Goal: Complete application form

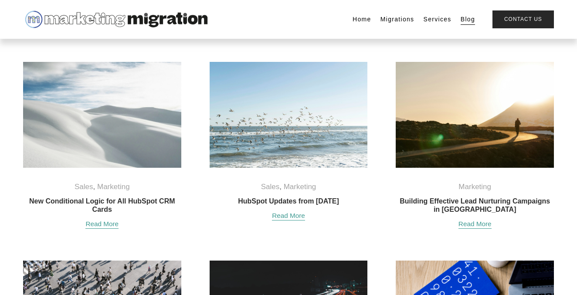
click at [431, 17] on link "Services" at bounding box center [438, 19] width 28 height 12
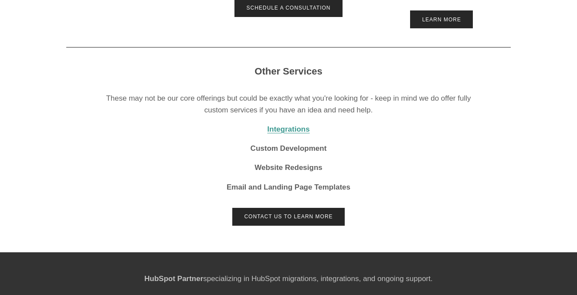
scroll to position [416, 0]
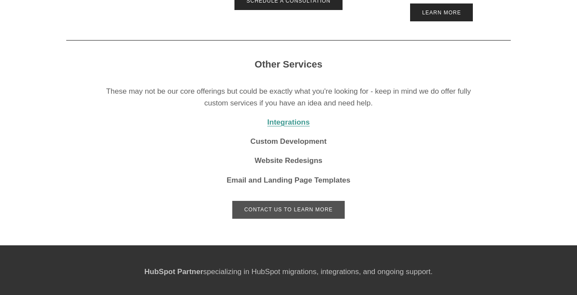
click at [292, 214] on link "Contact Us to Learn More" at bounding box center [288, 210] width 112 height 18
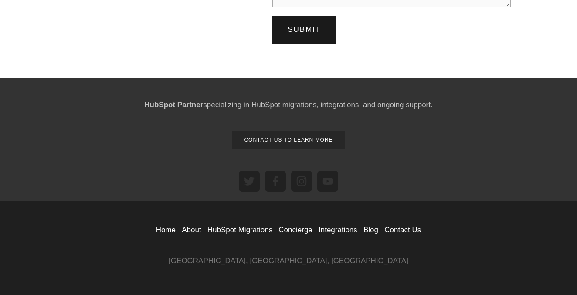
scroll to position [449, 0]
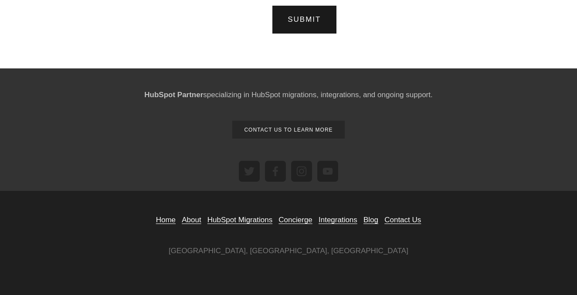
click at [408, 220] on link "Contact Us" at bounding box center [402, 220] width 37 height 12
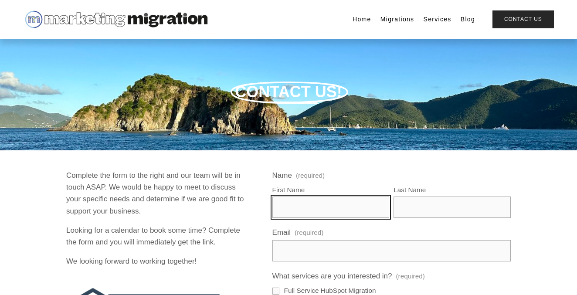
click at [311, 209] on input "First Name" at bounding box center [330, 207] width 117 height 21
type input "Richard"
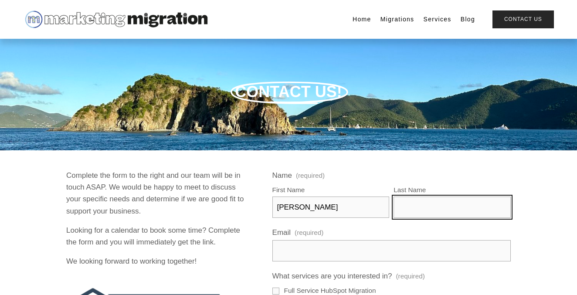
type input "Nissi"
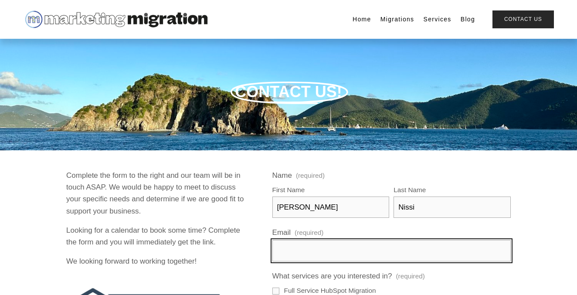
type input "rnissi@registeredchemicals.com"
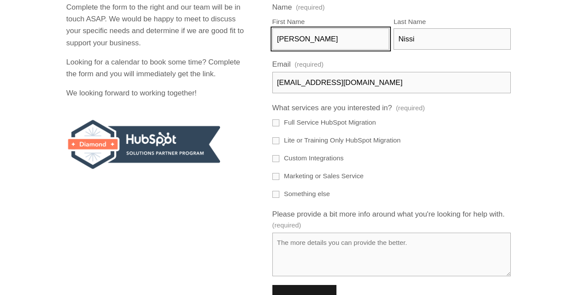
scroll to position [172, 0]
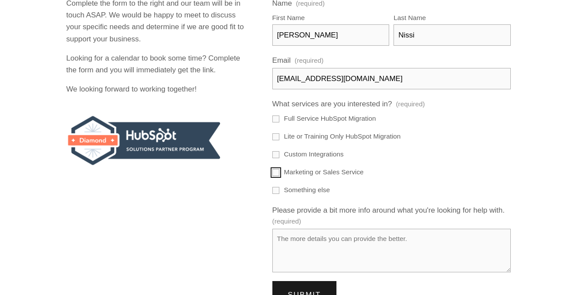
click at [278, 172] on input "Marketing or Sales Service" at bounding box center [275, 172] width 7 height 7
checkbox input "true"
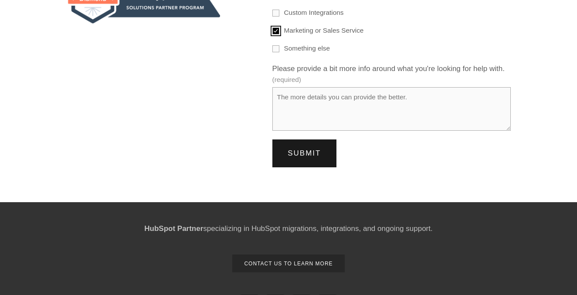
scroll to position [315, 0]
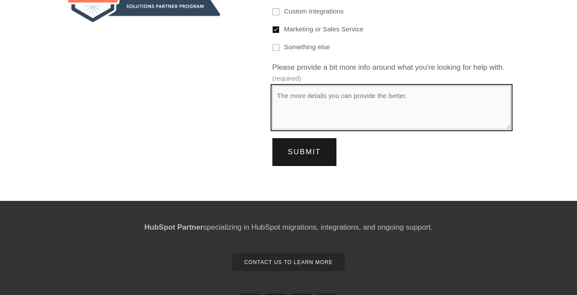
click at [287, 101] on textarea "Please provide a bit more info around what you're looking for help with. (requi…" at bounding box center [391, 108] width 238 height 44
click at [280, 95] on textarea "we need help with our marketing." at bounding box center [391, 108] width 238 height 44
type textarea "We need help with our marketing."
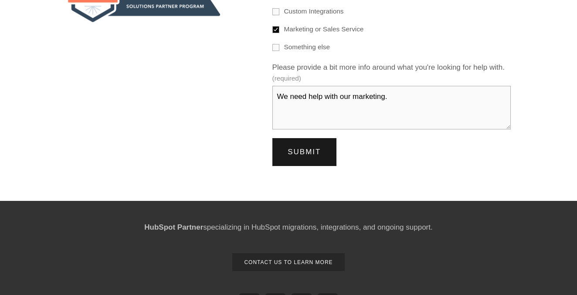
click at [304, 154] on span "Submit" at bounding box center [304, 152] width 33 height 8
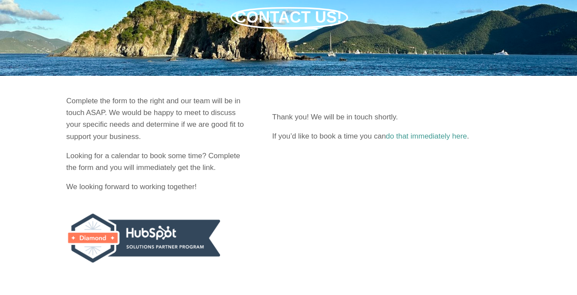
scroll to position [0, 0]
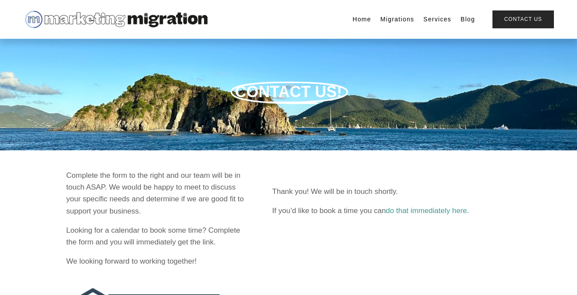
click at [353, 20] on link "Home" at bounding box center [362, 19] width 19 height 12
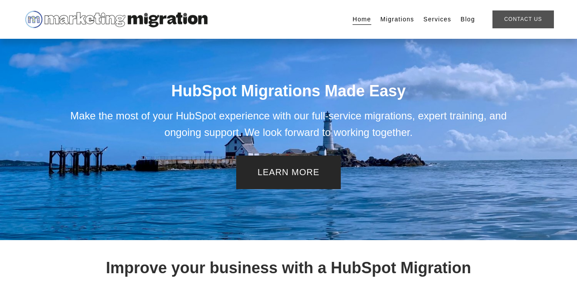
click at [506, 14] on link "Contact Us" at bounding box center [523, 19] width 61 height 18
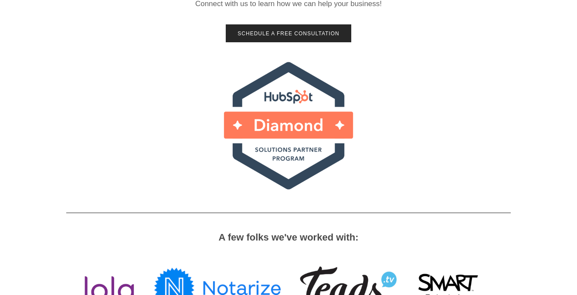
scroll to position [724, 0]
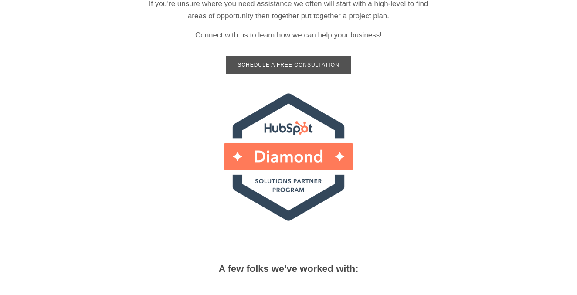
click at [278, 65] on link "Schedule a Free Consultation" at bounding box center [289, 65] width 126 height 18
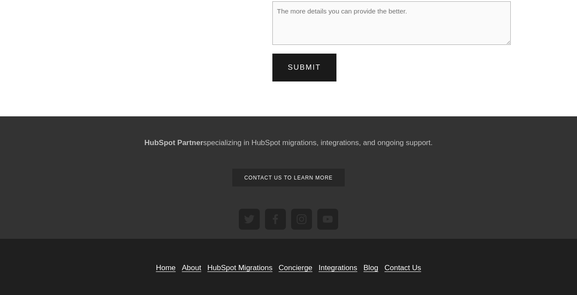
scroll to position [449, 0]
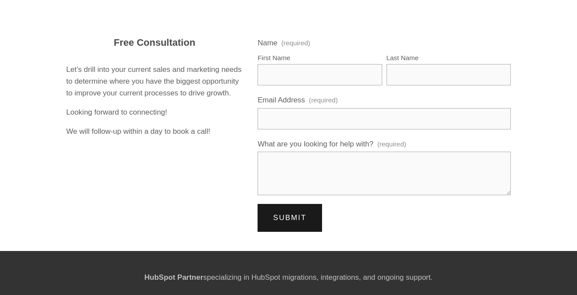
scroll to position [202, 0]
